Goal: Navigation & Orientation: Find specific page/section

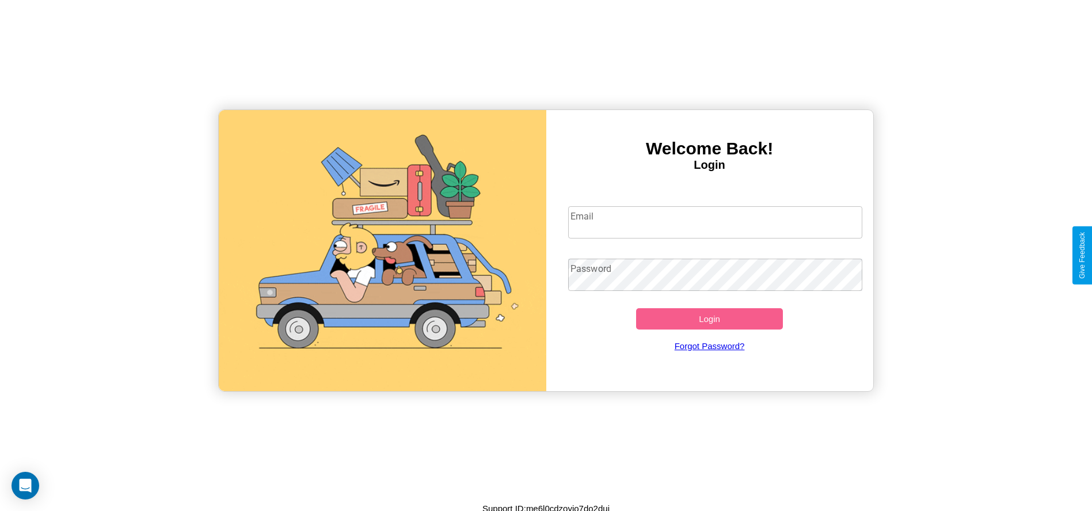
click at [715, 222] on input "Email" at bounding box center [715, 222] width 294 height 32
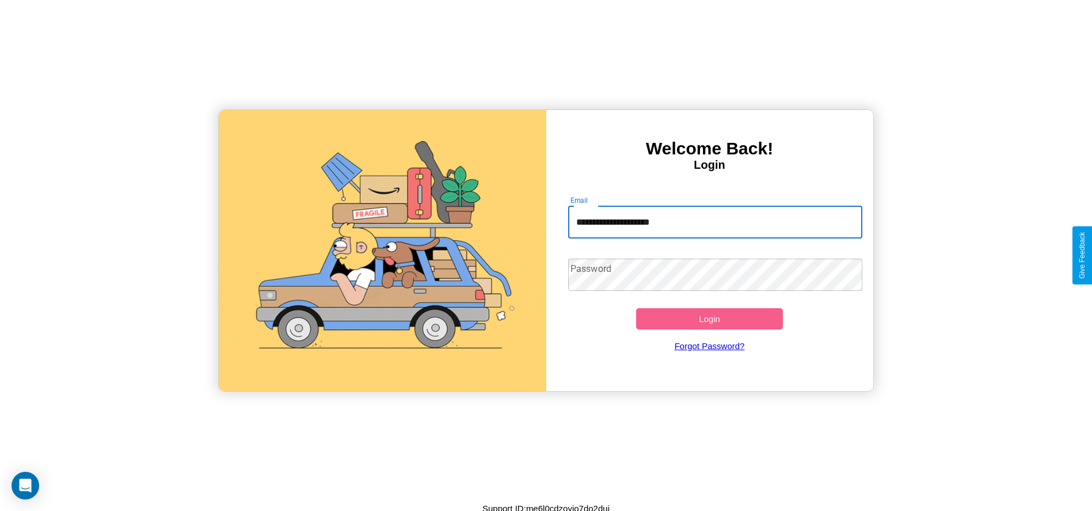
type input "**********"
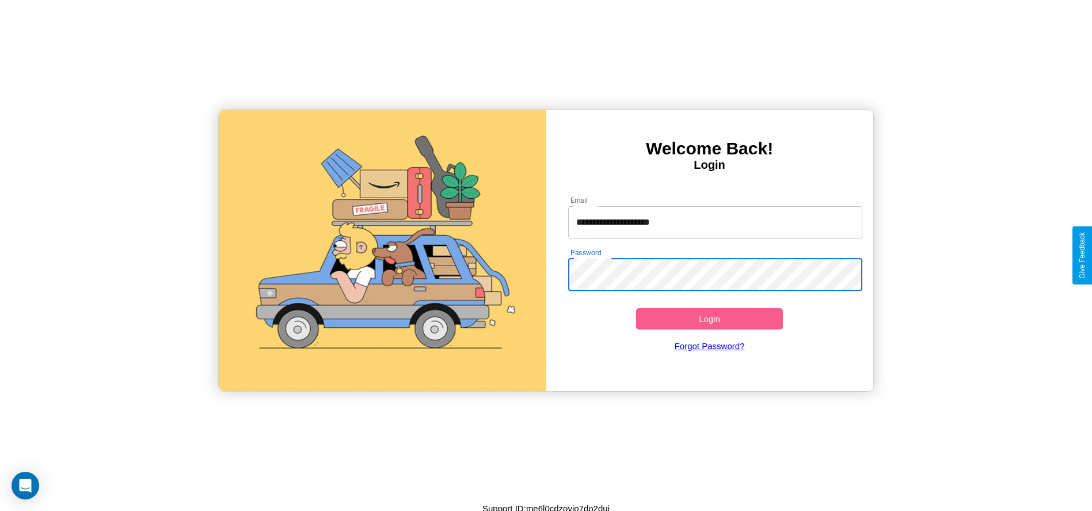
click at [709, 318] on button "Login" at bounding box center [709, 318] width 147 height 21
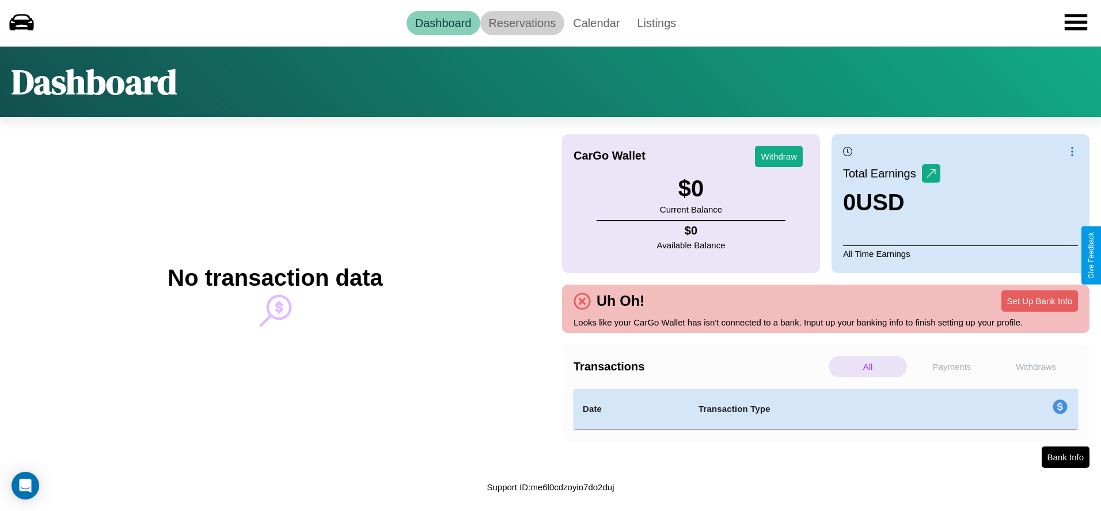
click at [522, 22] on link "Reservations" at bounding box center [522, 23] width 85 height 24
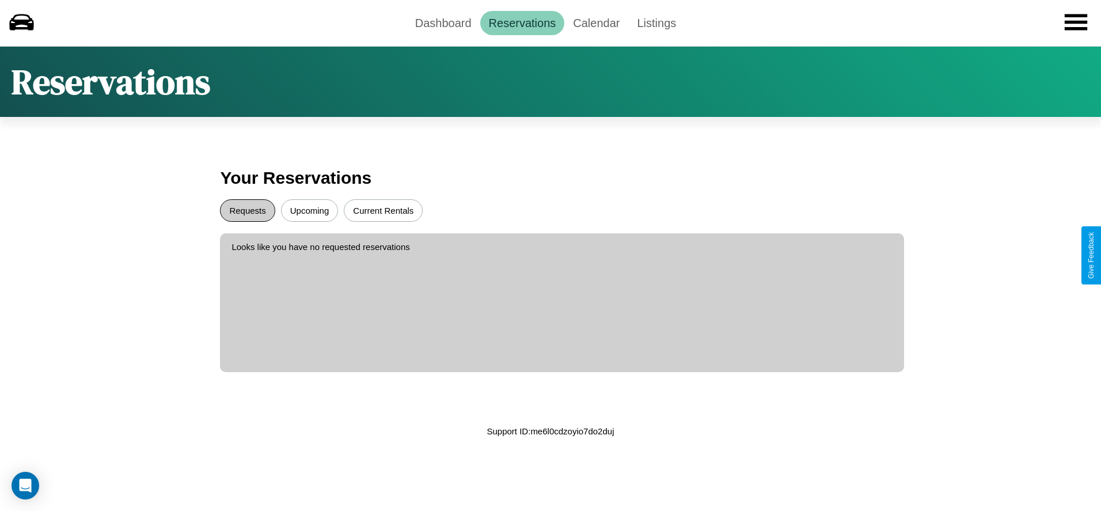
click at [248, 210] on button "Requests" at bounding box center [247, 210] width 55 height 22
click at [309, 210] on button "Upcoming" at bounding box center [310, 210] width 58 height 22
click at [383, 210] on button "Current Rentals" at bounding box center [383, 210] width 79 height 22
click at [596, 22] on link "Calendar" at bounding box center [596, 23] width 64 height 24
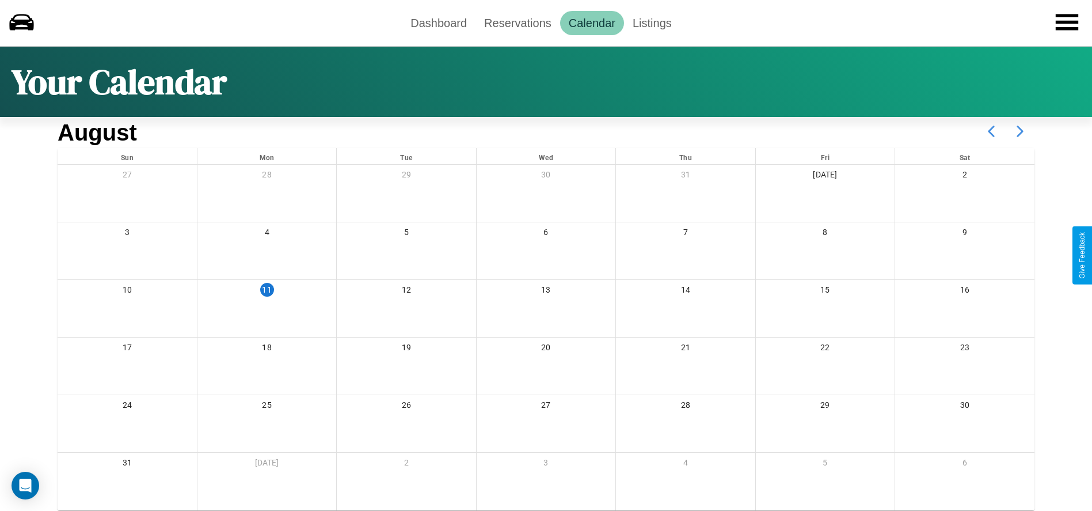
click at [1020, 131] on icon at bounding box center [1020, 131] width 29 height 29
click at [439, 22] on link "Dashboard" at bounding box center [439, 23] width 74 height 24
